Goal: Navigation & Orientation: Find specific page/section

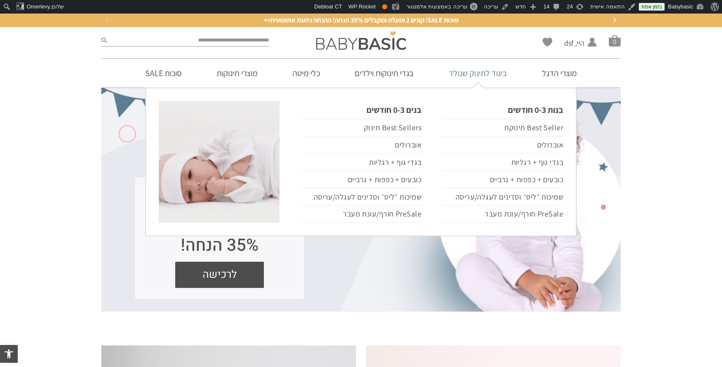
click at [477, 74] on link "ביגוד לתינוק שנולד" at bounding box center [478, 73] width 84 height 29
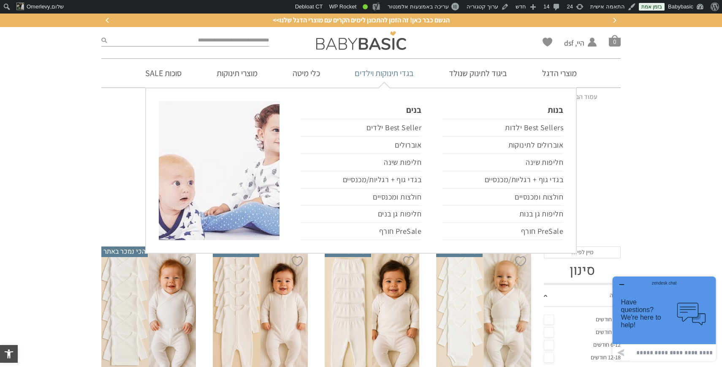
click at [384, 77] on link "בגדי תינוקות וילדים" at bounding box center [384, 73] width 84 height 29
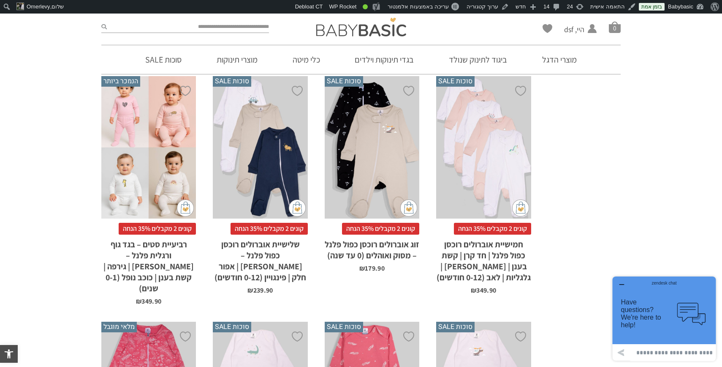
scroll to position [1834, 0]
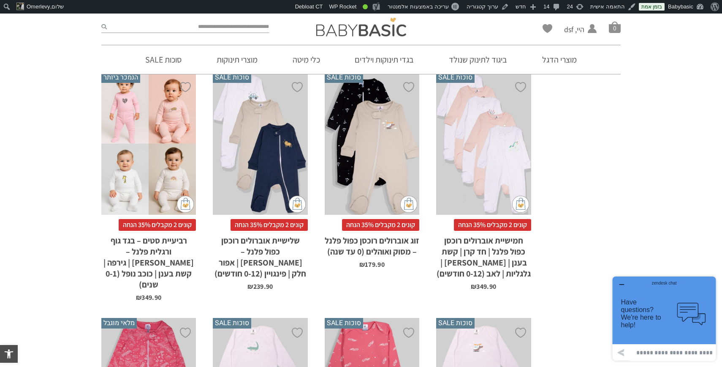
click at [623, 282] on icon "button" at bounding box center [622, 284] width 7 height 7
